Goal: Navigation & Orientation: Find specific page/section

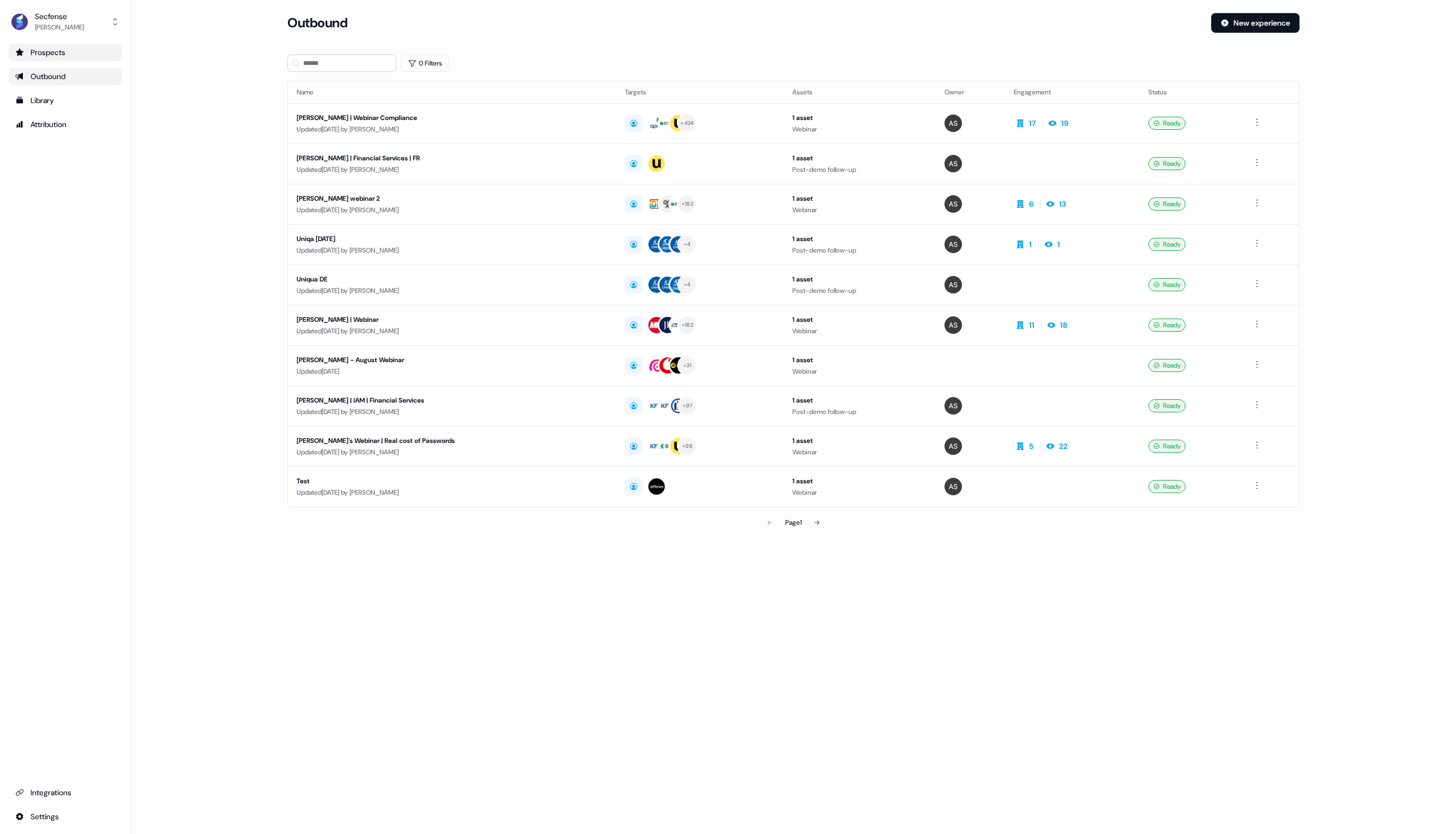
click at [58, 49] on div "Prospects" at bounding box center [65, 52] width 100 height 11
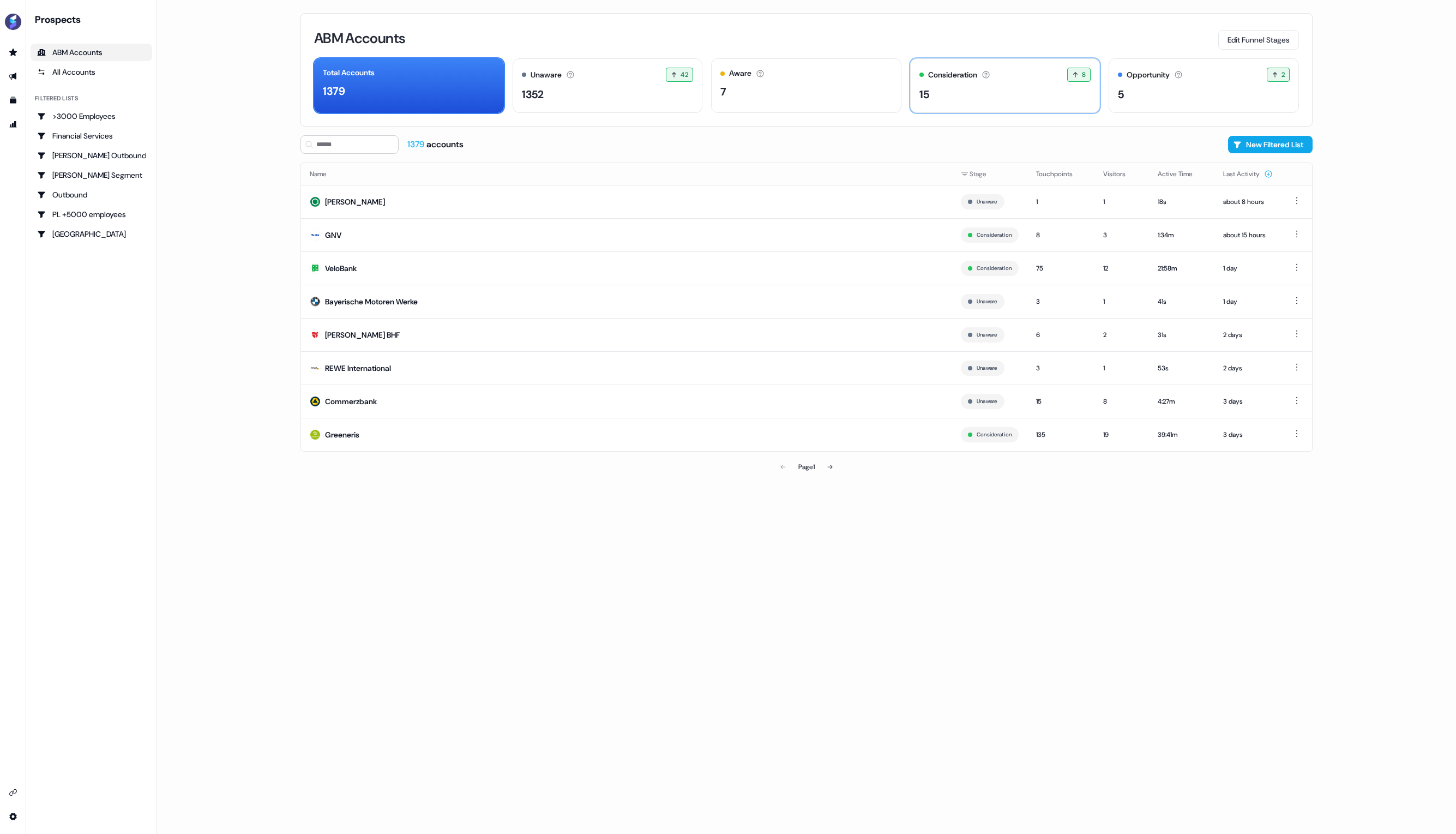
click at [981, 93] on div "15" at bounding box center [1005, 95] width 172 height 17
click at [1169, 95] on div "5" at bounding box center [1203, 95] width 172 height 17
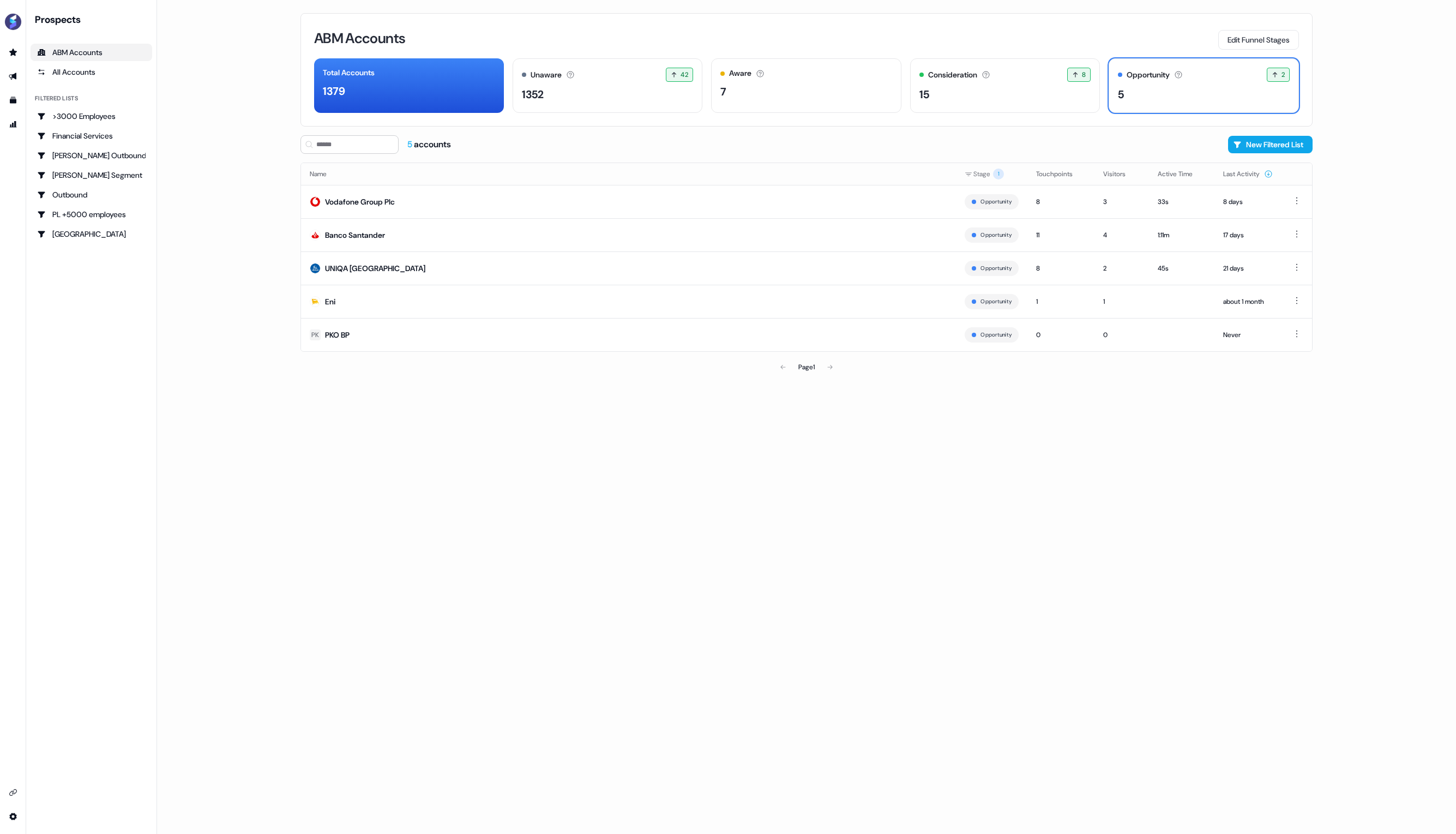
click at [91, 50] on div "ABM Accounts" at bounding box center [91, 52] width 109 height 11
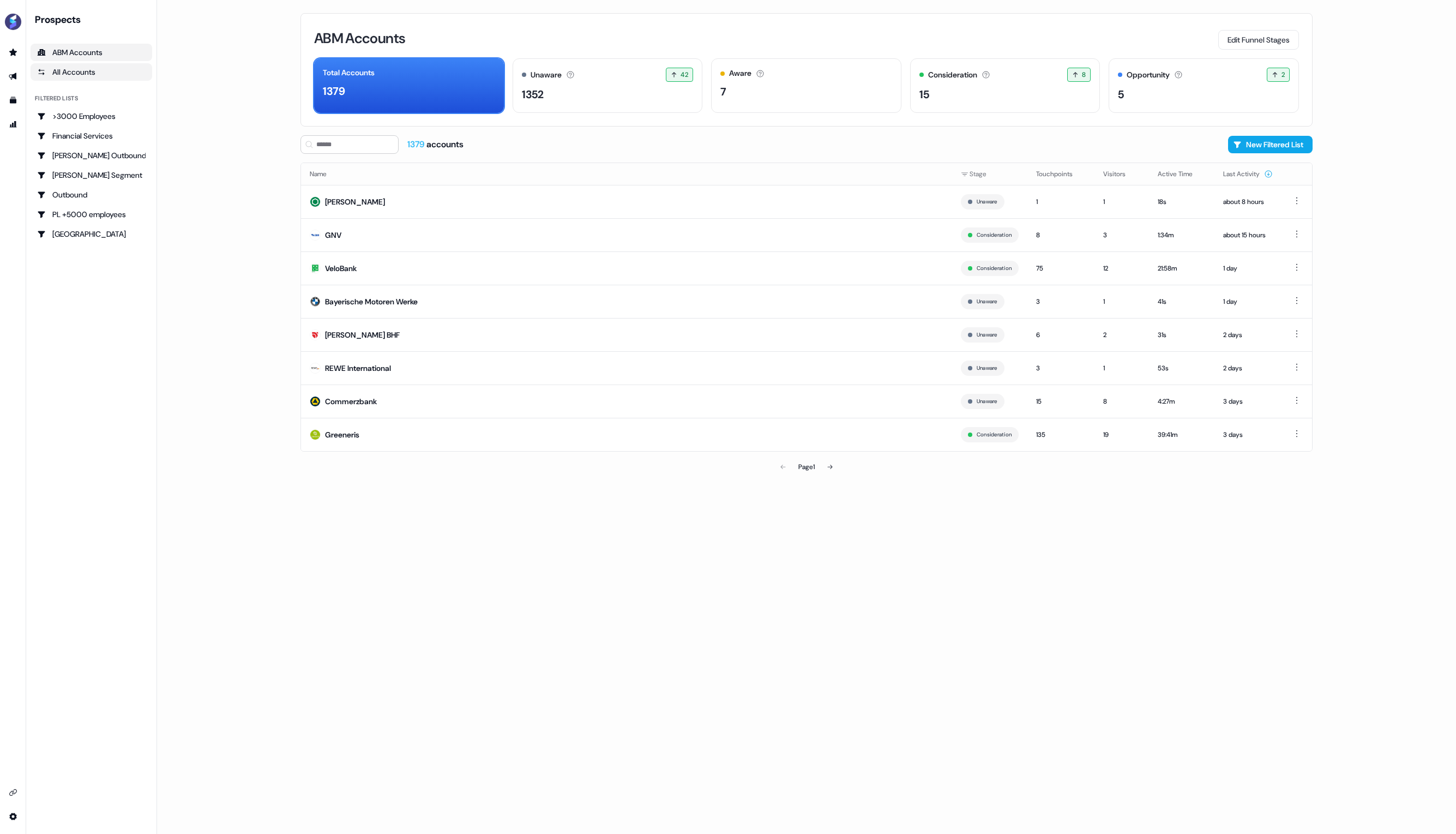
click at [80, 72] on div "All Accounts" at bounding box center [91, 72] width 109 height 11
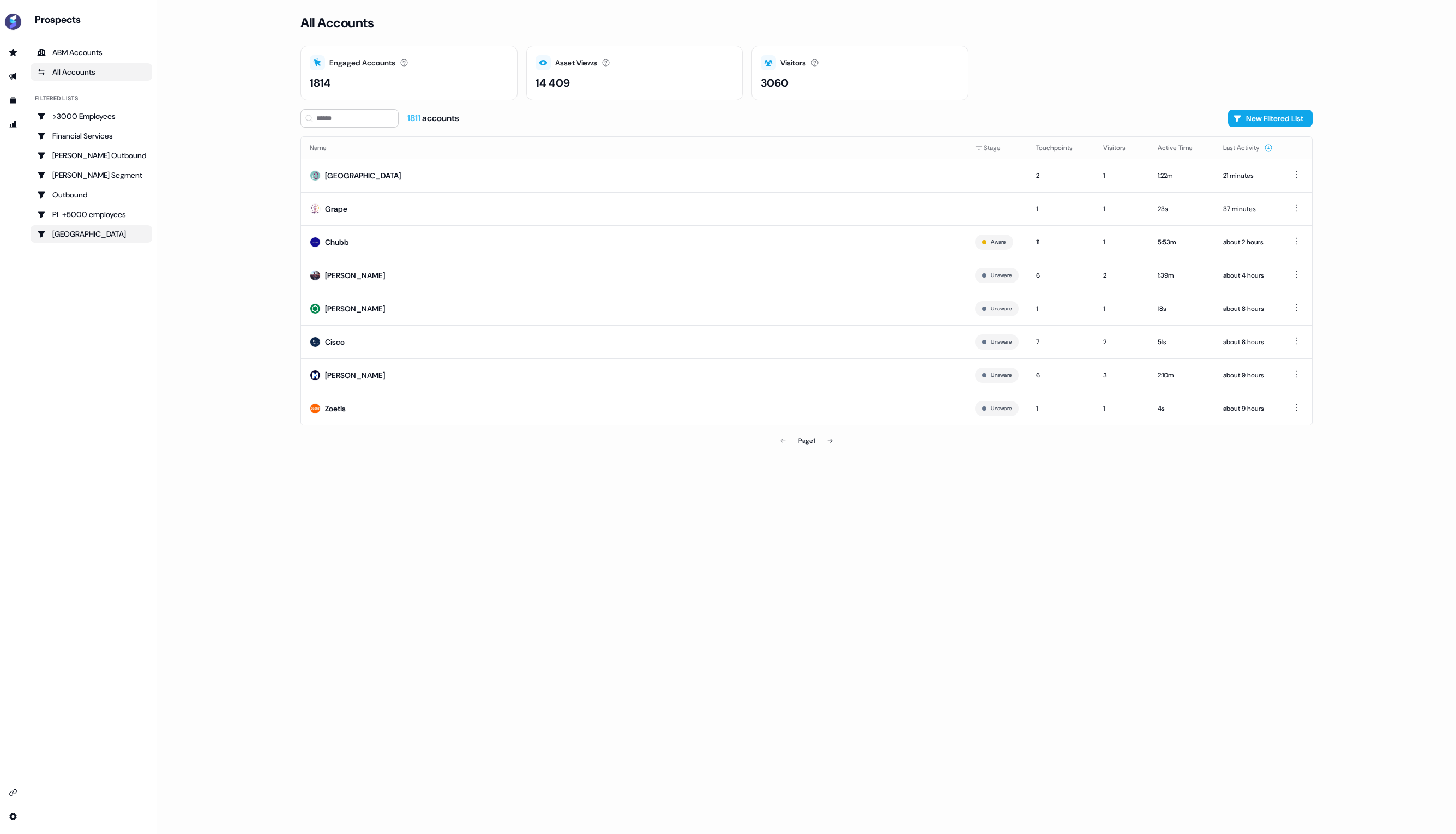
click at [70, 234] on div "Poland" at bounding box center [91, 234] width 109 height 11
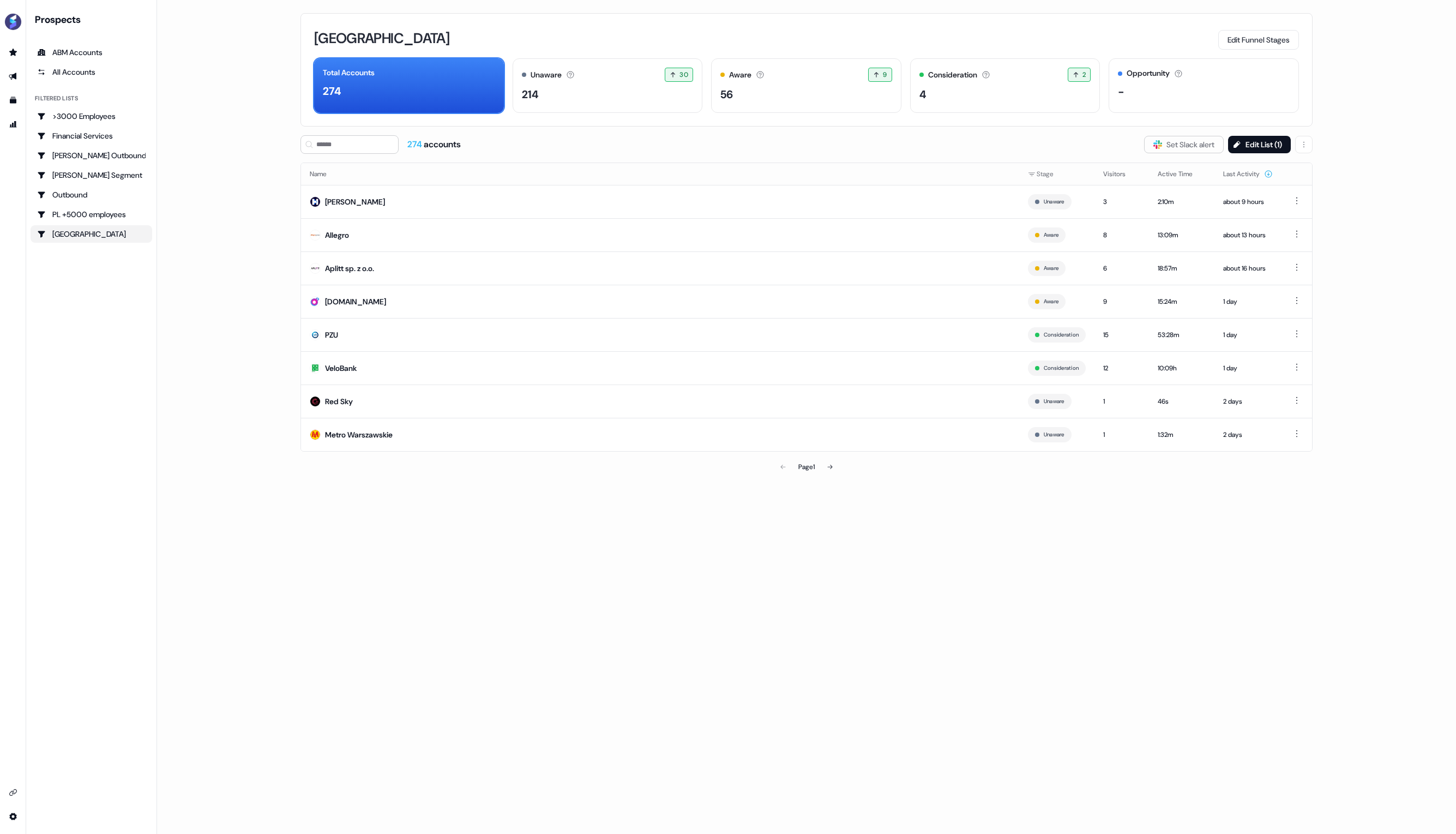
drag, startPoint x: 1019, startPoint y: 96, endPoint x: 1012, endPoint y: 117, distance: 22.1
click at [1019, 96] on div "4" at bounding box center [1005, 95] width 172 height 17
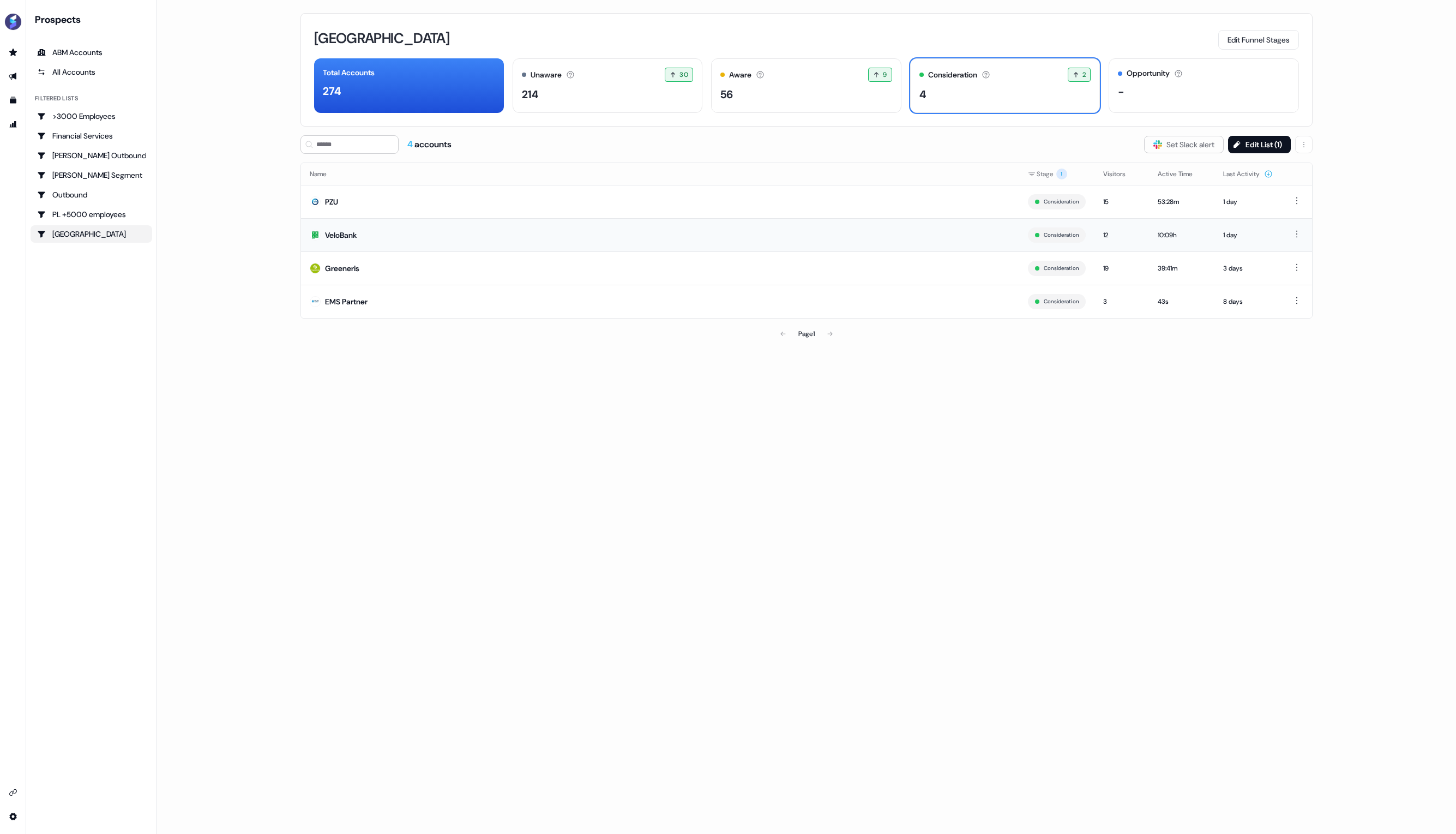
click at [536, 237] on td "VeloBank" at bounding box center [659, 235] width 718 height 33
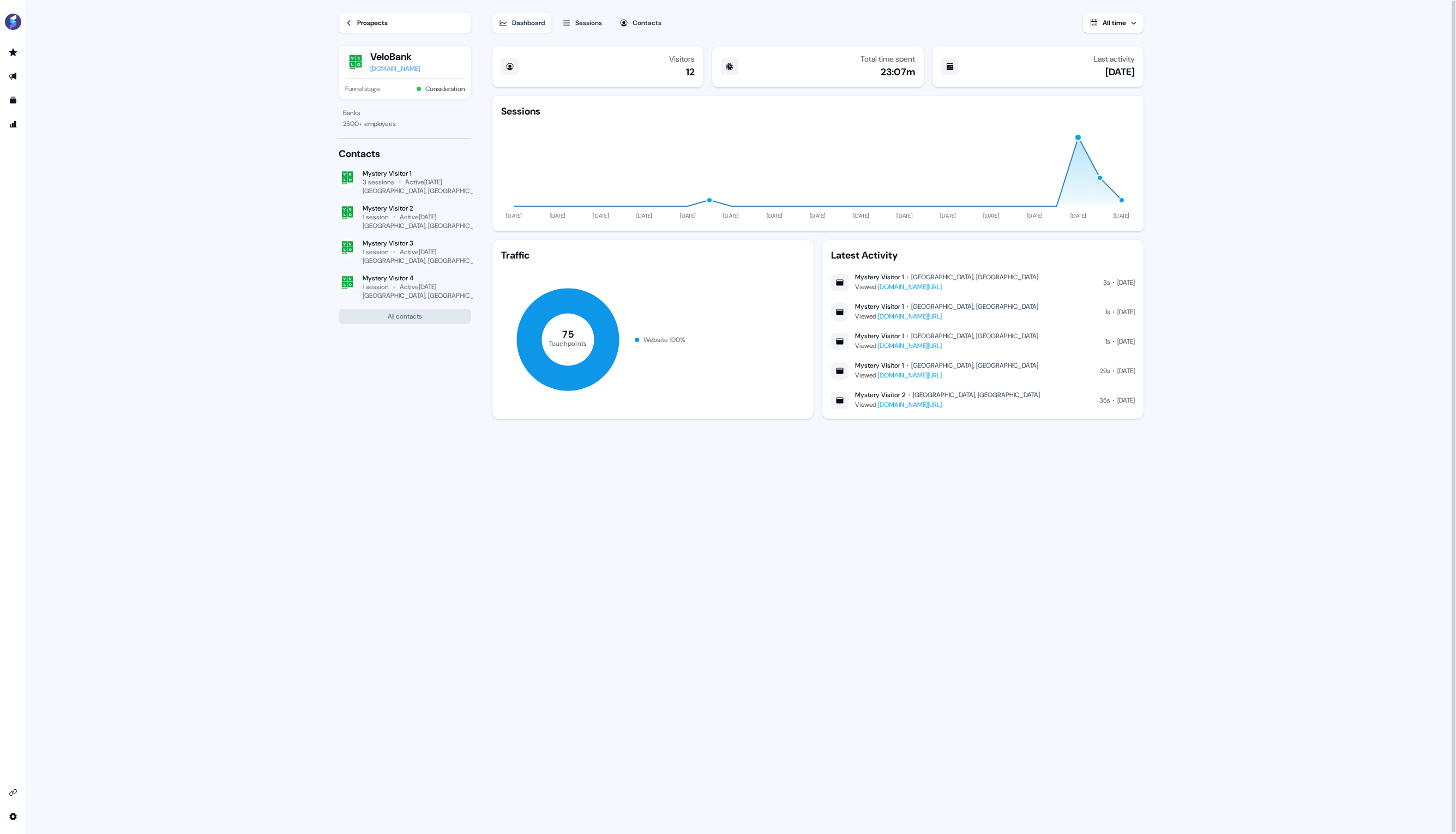
click at [1078, 137] on div "button" at bounding box center [1078, 137] width 8 height 8
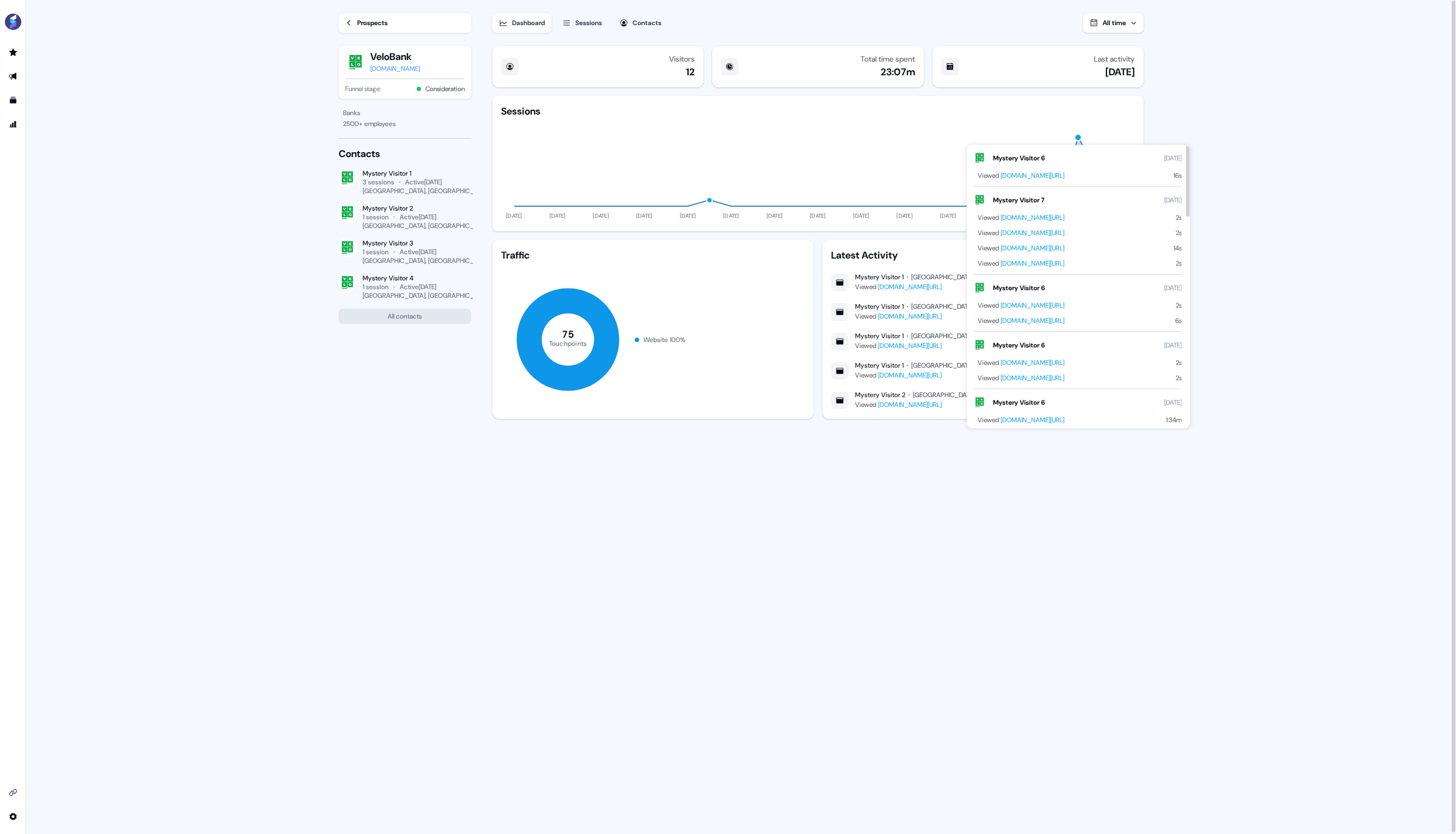
click at [1037, 107] on div "Sessions" at bounding box center [817, 111] width 633 height 13
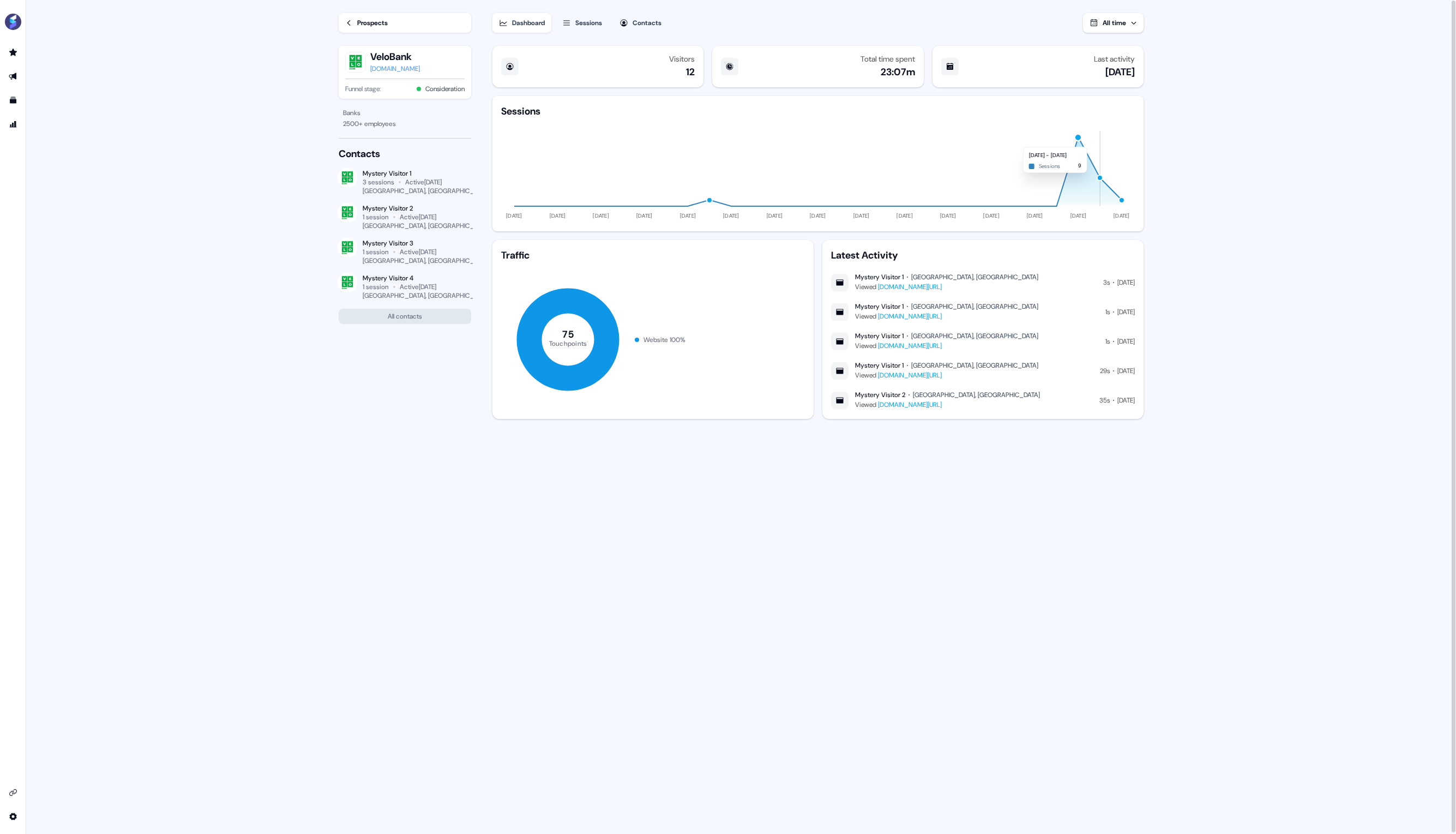
click at [1101, 178] on div "button" at bounding box center [1100, 178] width 6 height 6
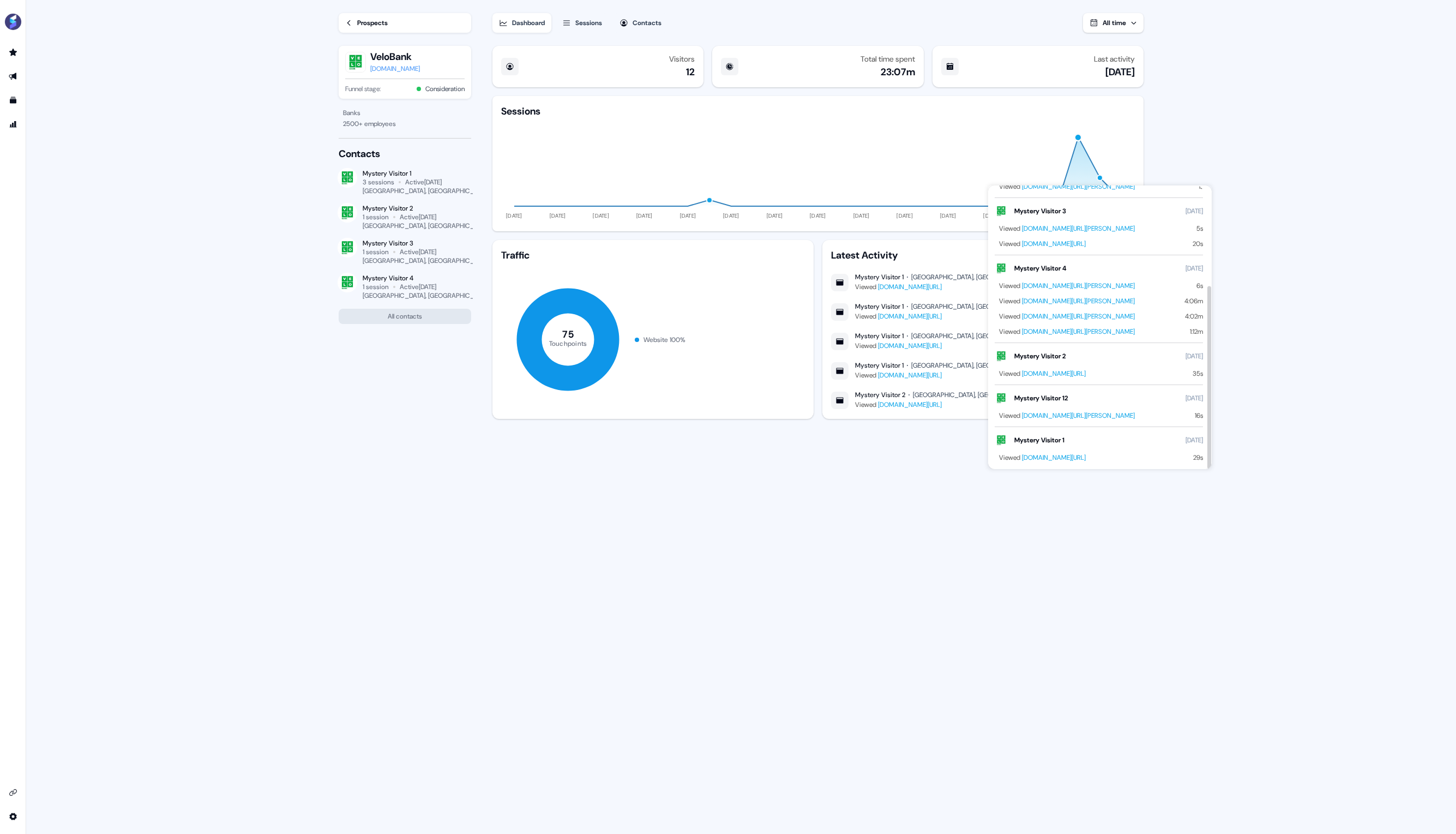
scroll to position [156, 0]
drag, startPoint x: 1126, startPoint y: 161, endPoint x: 1125, endPoint y: 166, distance: 5.1
click at [1125, 161] on icon "26 Mar 25 07 Apr 25 19 Apr 25 01 May 25 13 May 25 25 May 25 06 Jun 25 18 Jun 25…" at bounding box center [817, 170] width 633 height 105
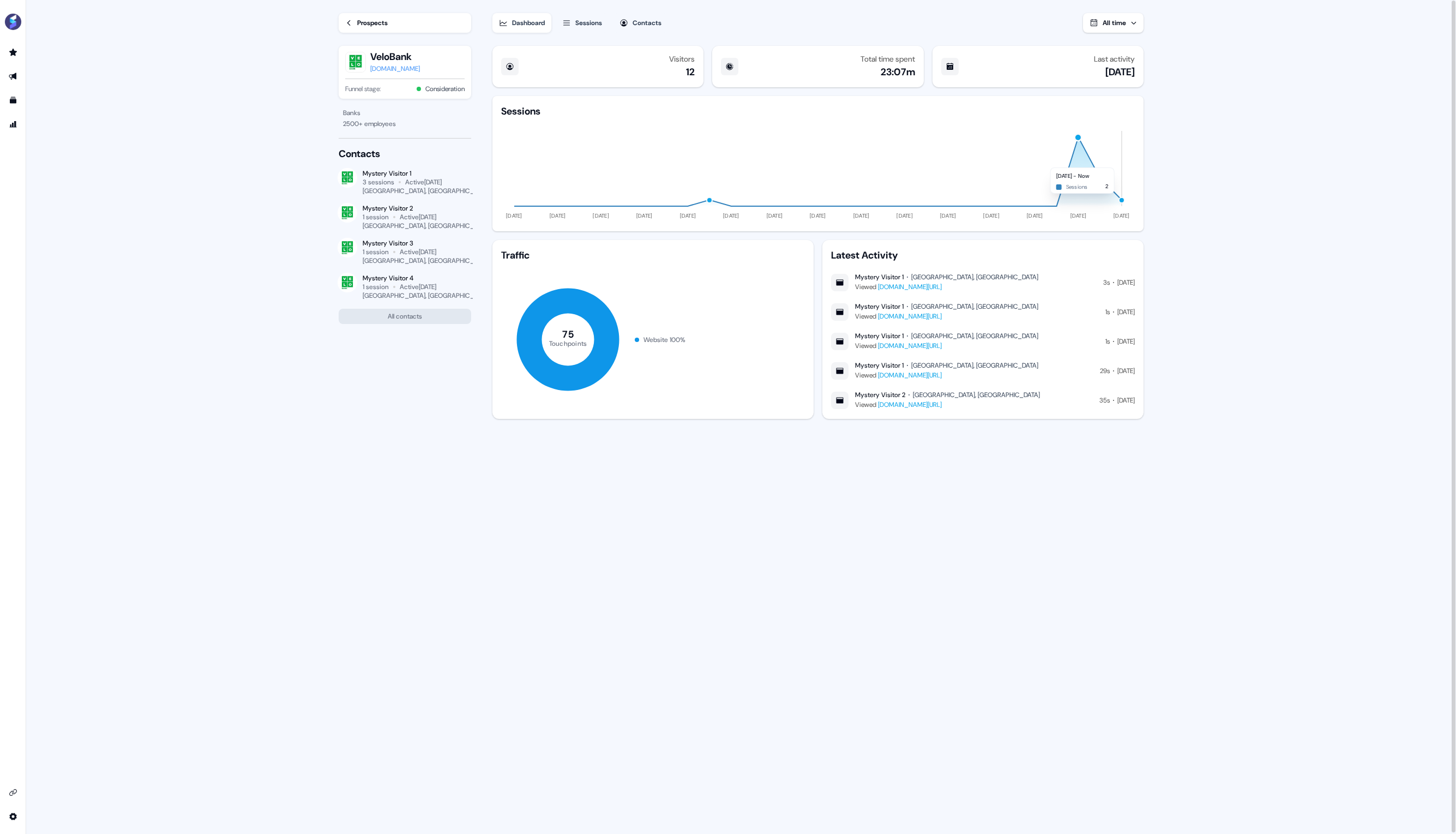
click at [1122, 199] on div "button" at bounding box center [1122, 199] width 6 height 6
drag, startPoint x: 1312, startPoint y: 364, endPoint x: 1298, endPoint y: 360, distance: 14.6
click at [1309, 363] on main "Loading... Prospects VeloBank velobank.pl Funnel stage: Consideration Banks 250…" at bounding box center [741, 417] width 1429 height 835
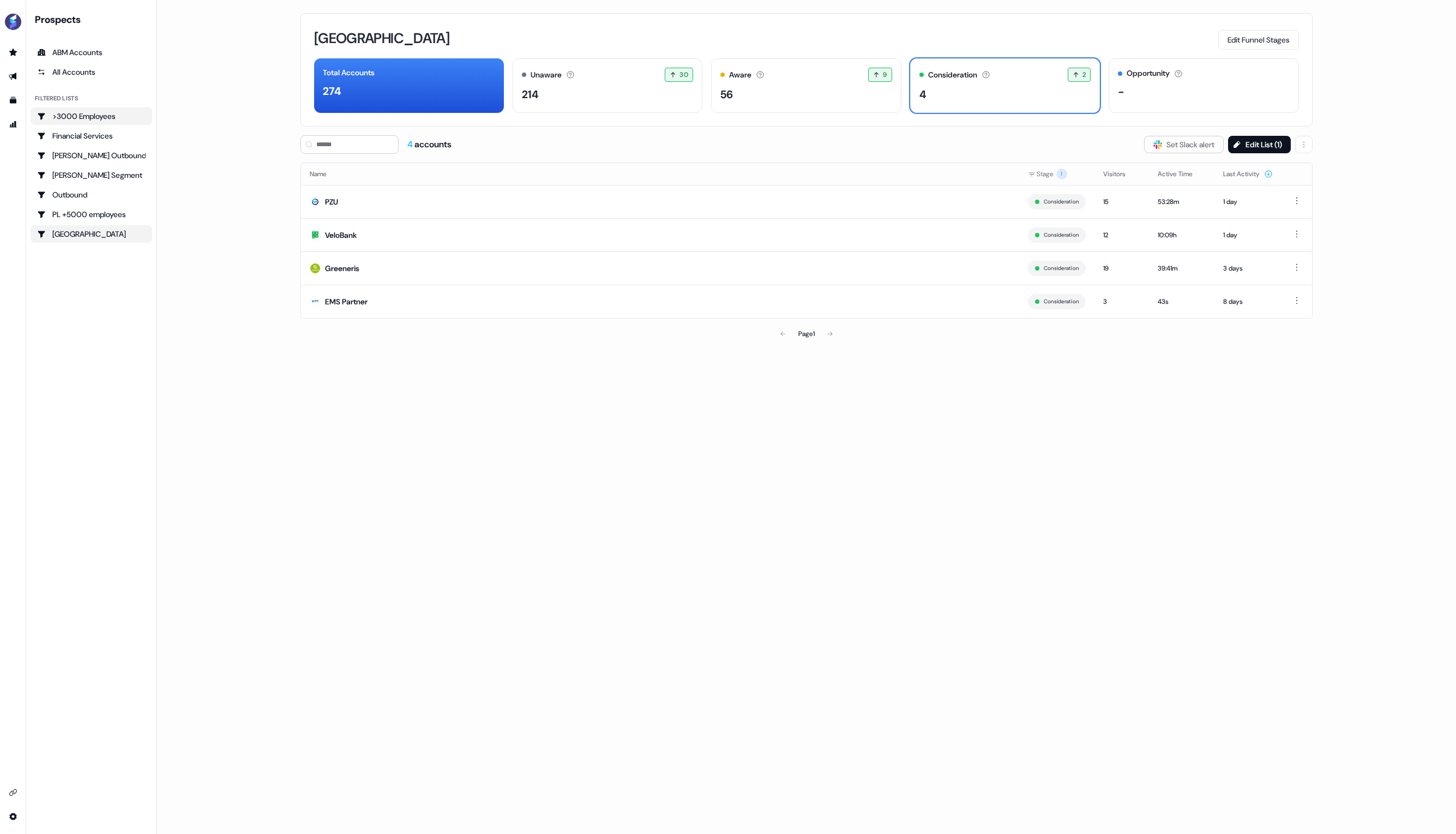
click at [99, 117] on div ">3000 Employees" at bounding box center [91, 116] width 109 height 11
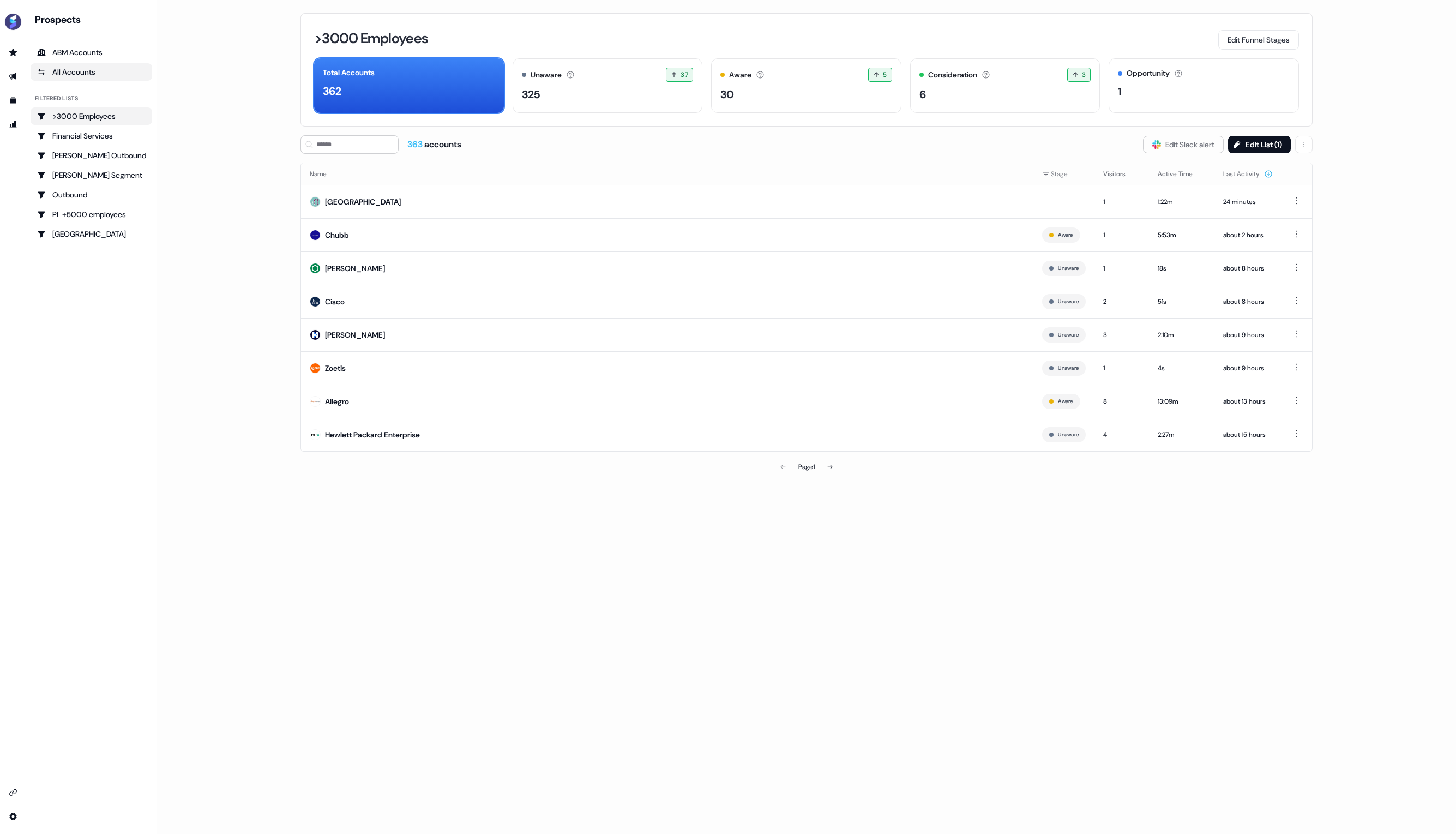
click at [81, 69] on div "All Accounts" at bounding box center [91, 72] width 109 height 11
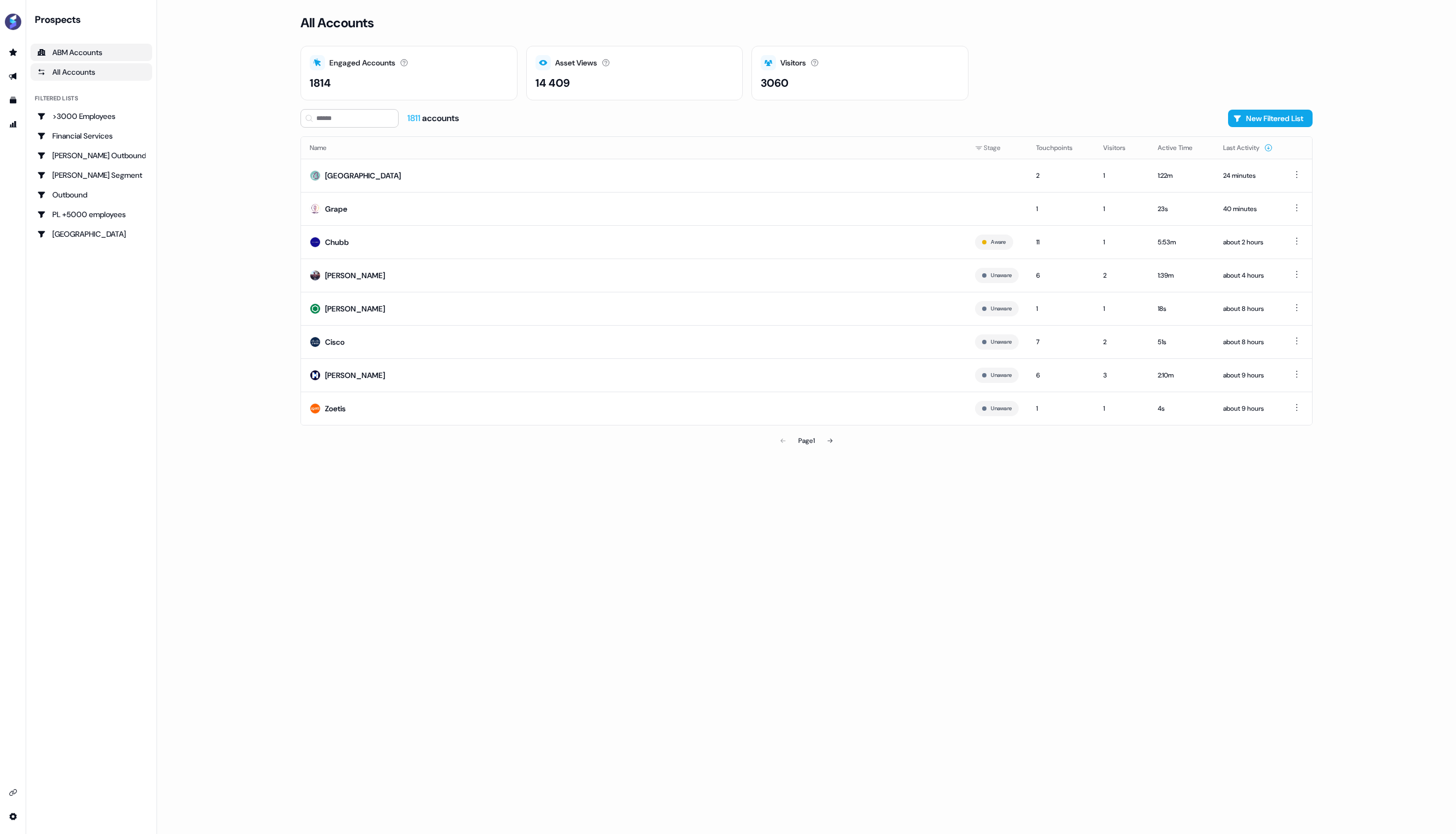
click at [81, 48] on div "ABM Accounts" at bounding box center [91, 52] width 109 height 11
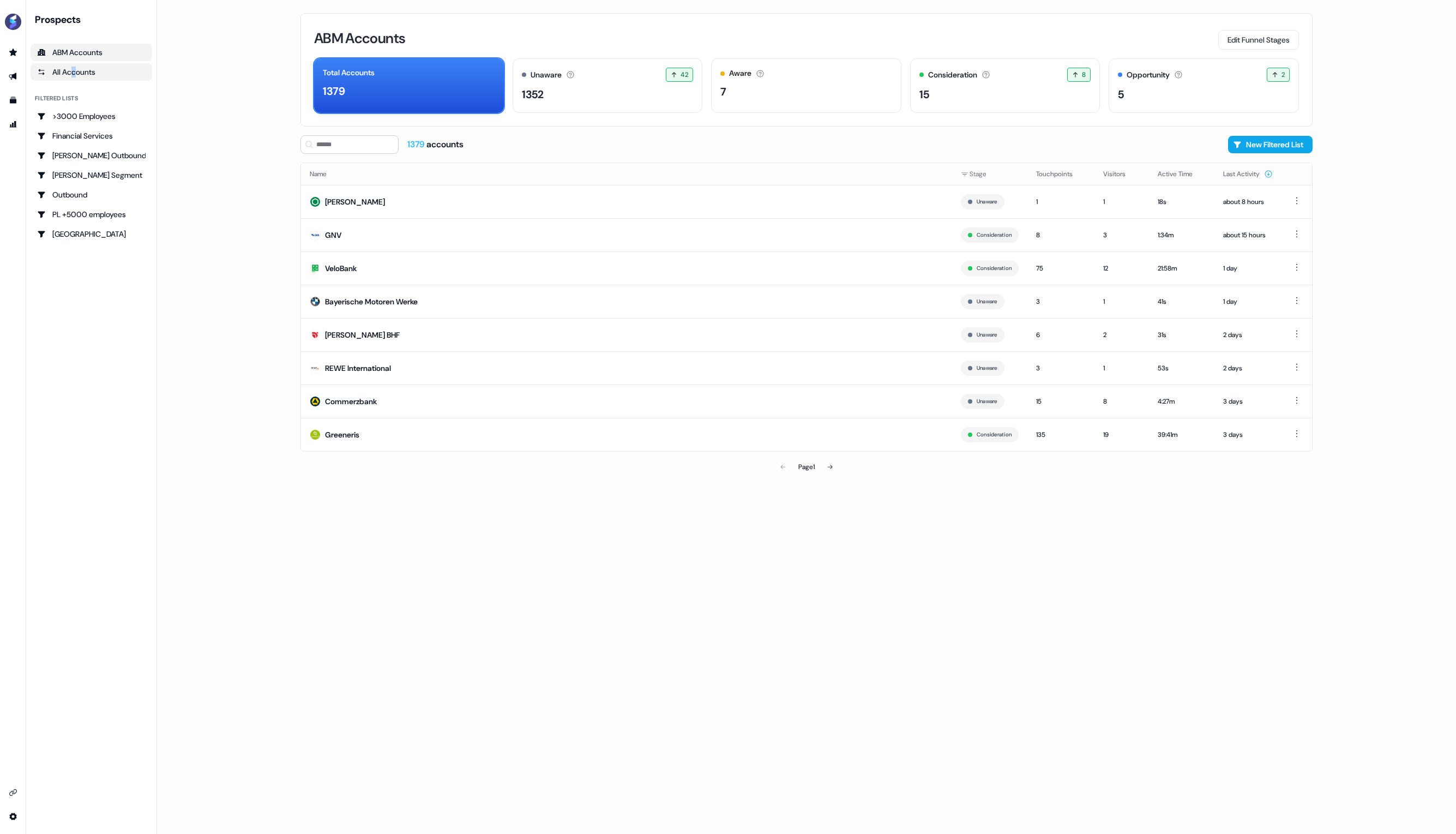
click at [75, 72] on div "All Accounts" at bounding box center [91, 72] width 109 height 11
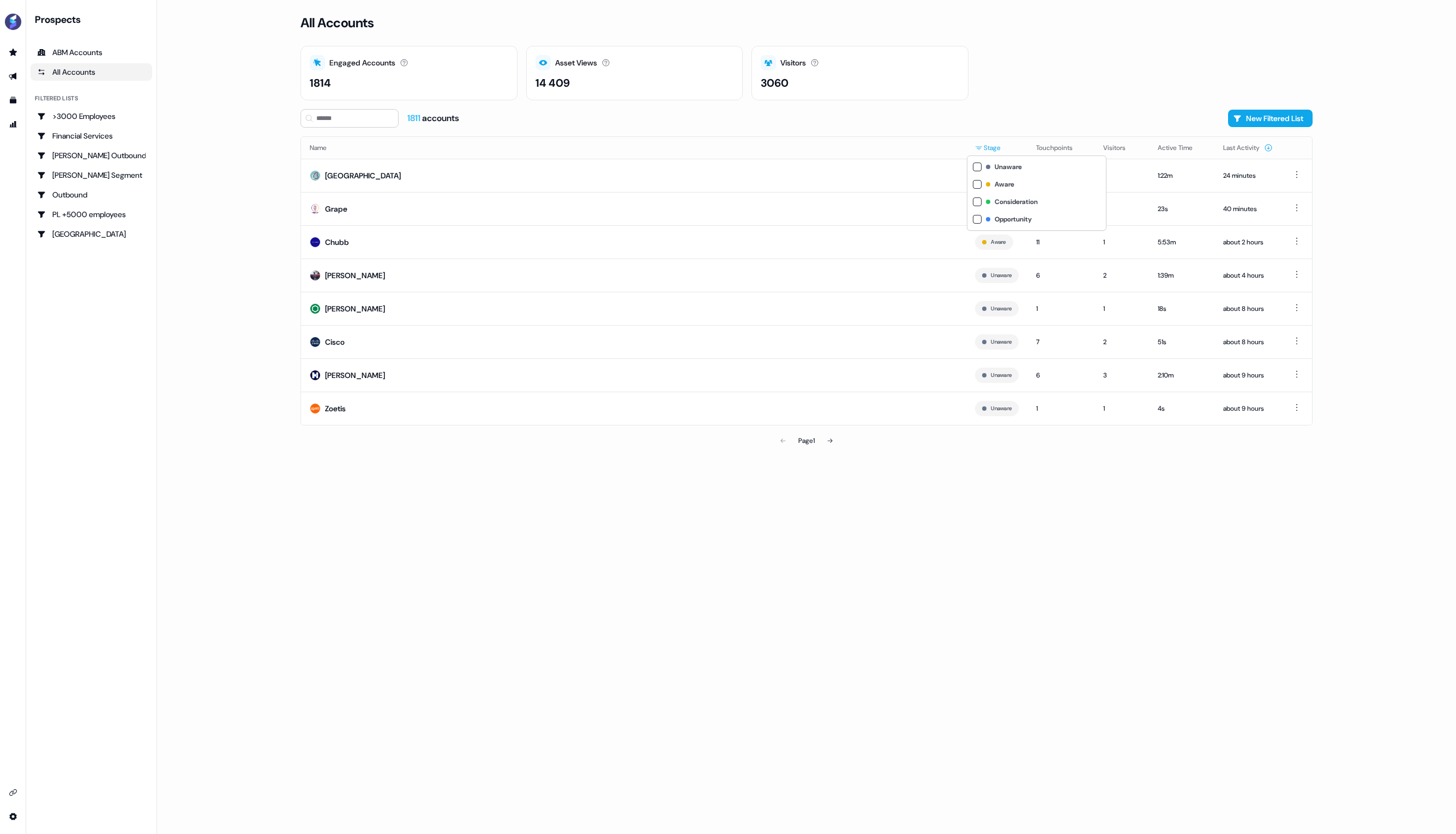
click at [989, 149] on html "For the best experience switch devices to a bigger screen. Go to Userled.io Pro…" at bounding box center [728, 417] width 1456 height 834
click at [977, 218] on button "button" at bounding box center [977, 219] width 9 height 9
click at [979, 205] on button "button" at bounding box center [977, 202] width 9 height 9
drag, startPoint x: 1042, startPoint y: 465, endPoint x: 1019, endPoint y: 456, distance: 24.7
click at [1042, 465] on html "For the best experience switch devices to a bigger screen. Go to Userled.io Pro…" at bounding box center [728, 417] width 1456 height 834
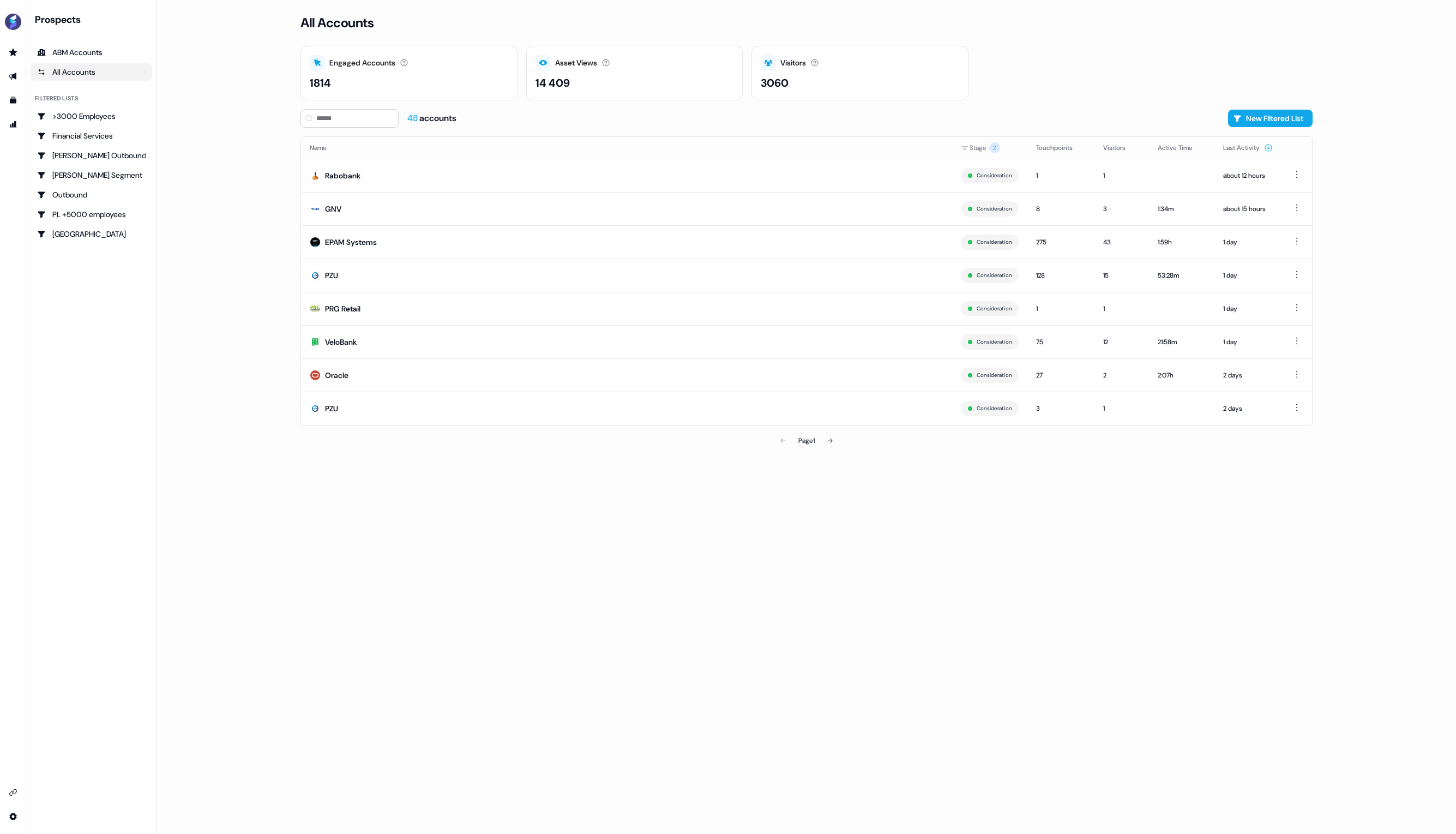
click at [833, 441] on icon at bounding box center [830, 440] width 5 height 4
click at [830, 440] on icon at bounding box center [831, 440] width 6 height 6
click at [834, 441] on icon at bounding box center [831, 440] width 6 height 6
click at [834, 444] on button at bounding box center [831, 440] width 22 height 22
click at [831, 444] on button at bounding box center [831, 440] width 22 height 22
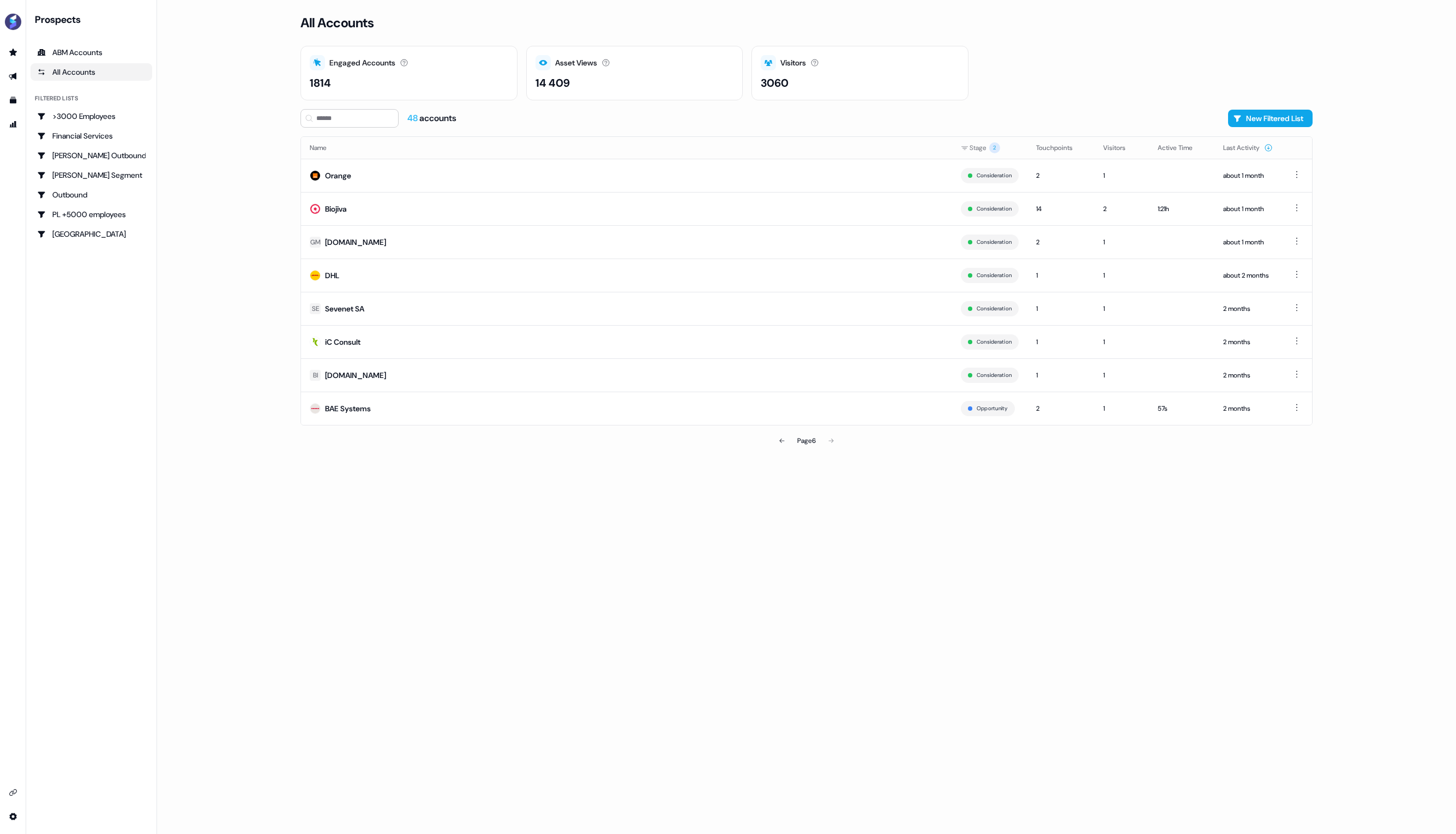
click at [833, 440] on div "Page 6" at bounding box center [806, 440] width 331 height 22
click at [831, 440] on div "Page 6" at bounding box center [806, 440] width 331 height 22
